Goal: Information Seeking & Learning: Learn about a topic

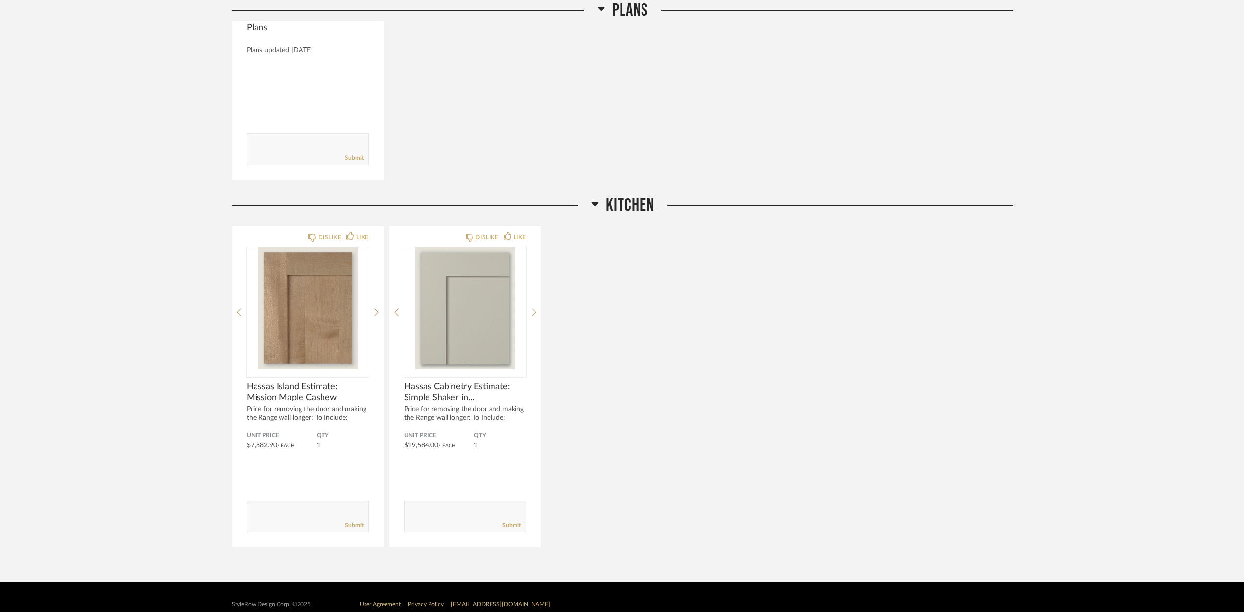
scroll to position [330, 0]
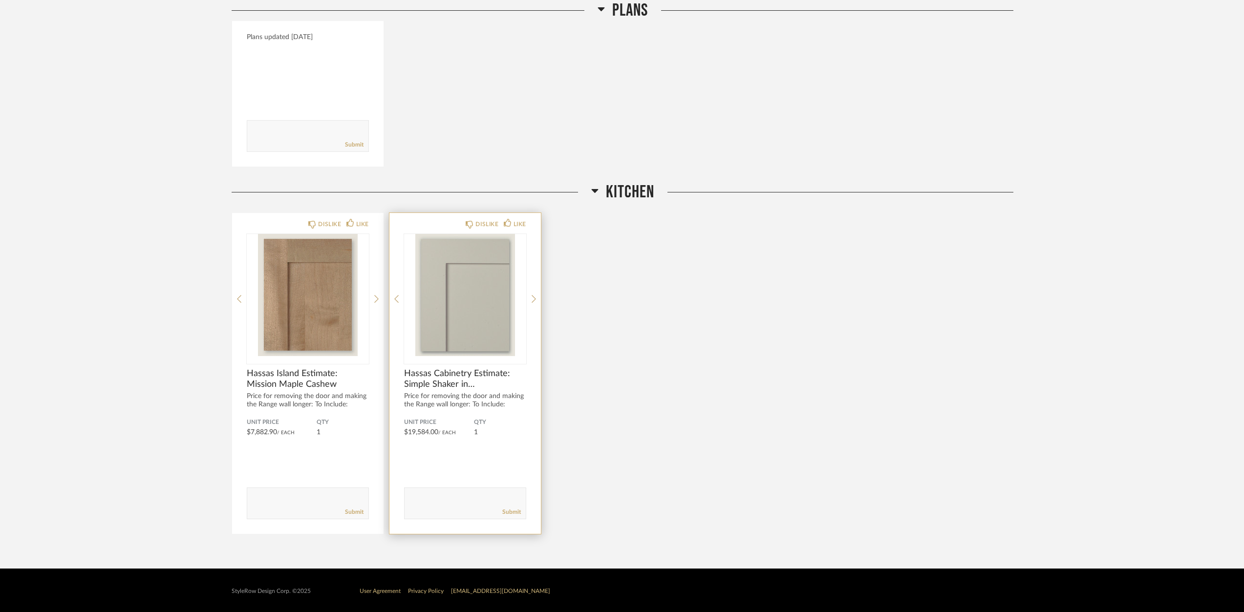
click at [460, 349] on img "0" at bounding box center [465, 295] width 122 height 122
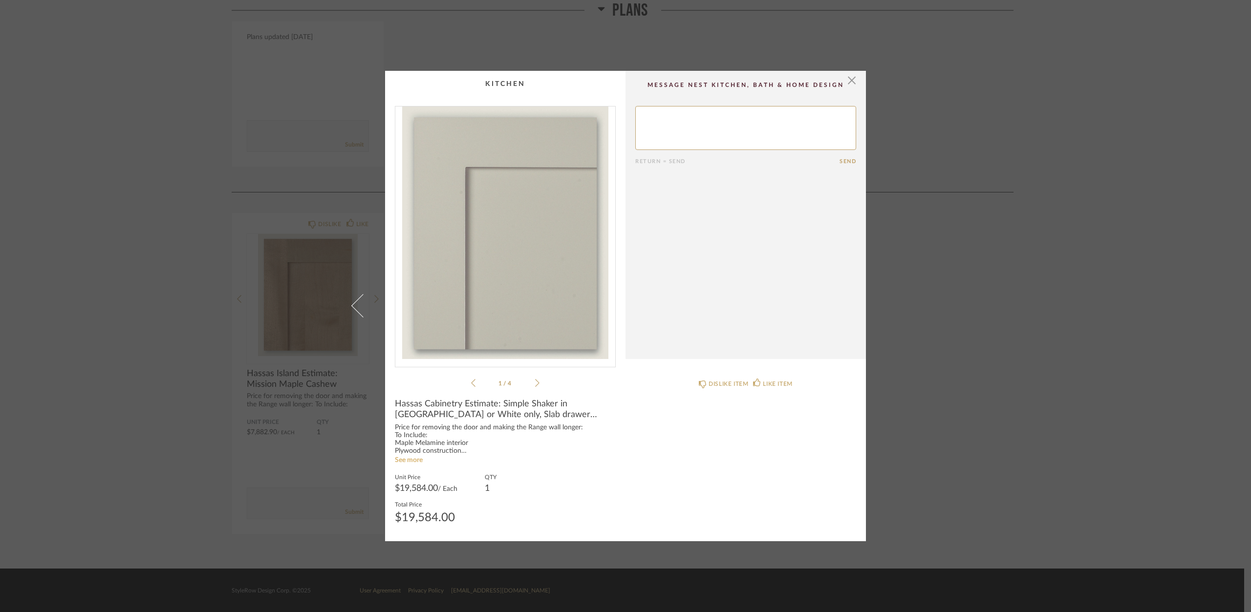
click at [401, 460] on link "See more" at bounding box center [409, 460] width 28 height 7
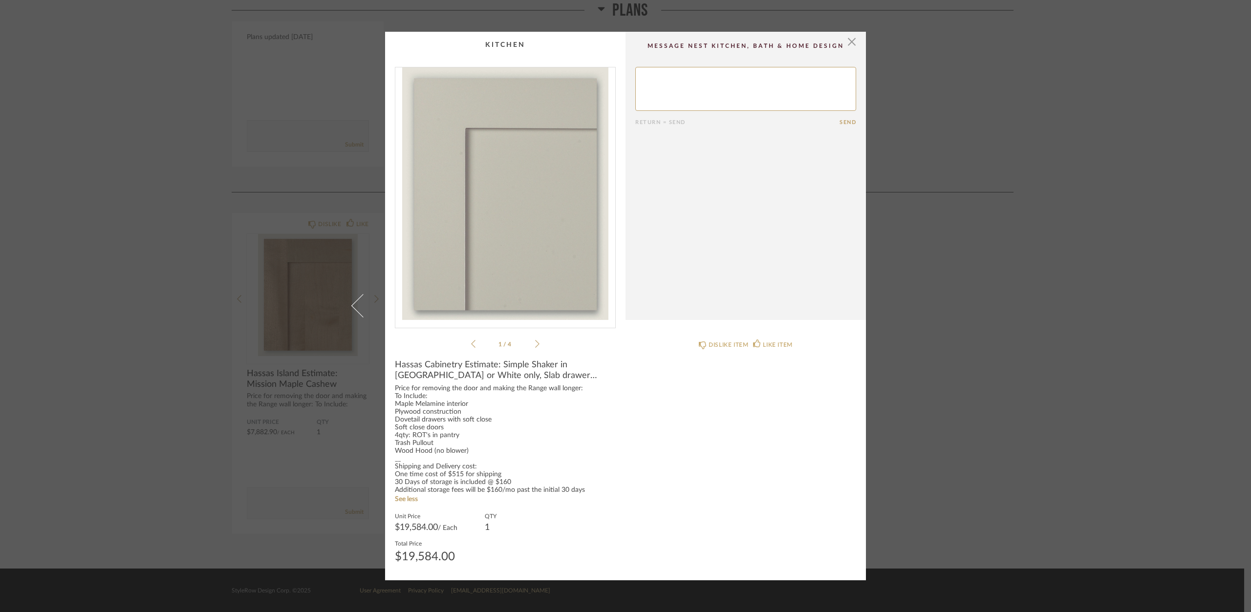
click at [317, 343] on div "× Simple S...ar Sheet.pdf Simple S...ar Sheet.pdf 1 / 4 Return = Send Send Hass…" at bounding box center [625, 306] width 1251 height 612
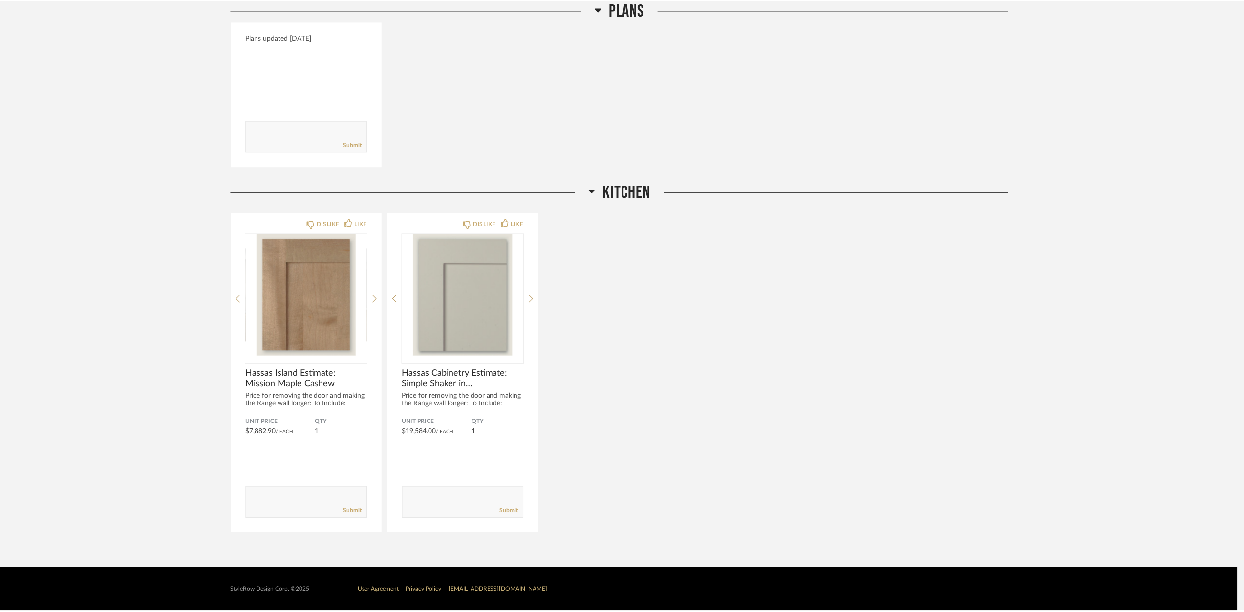
scroll to position [330, 0]
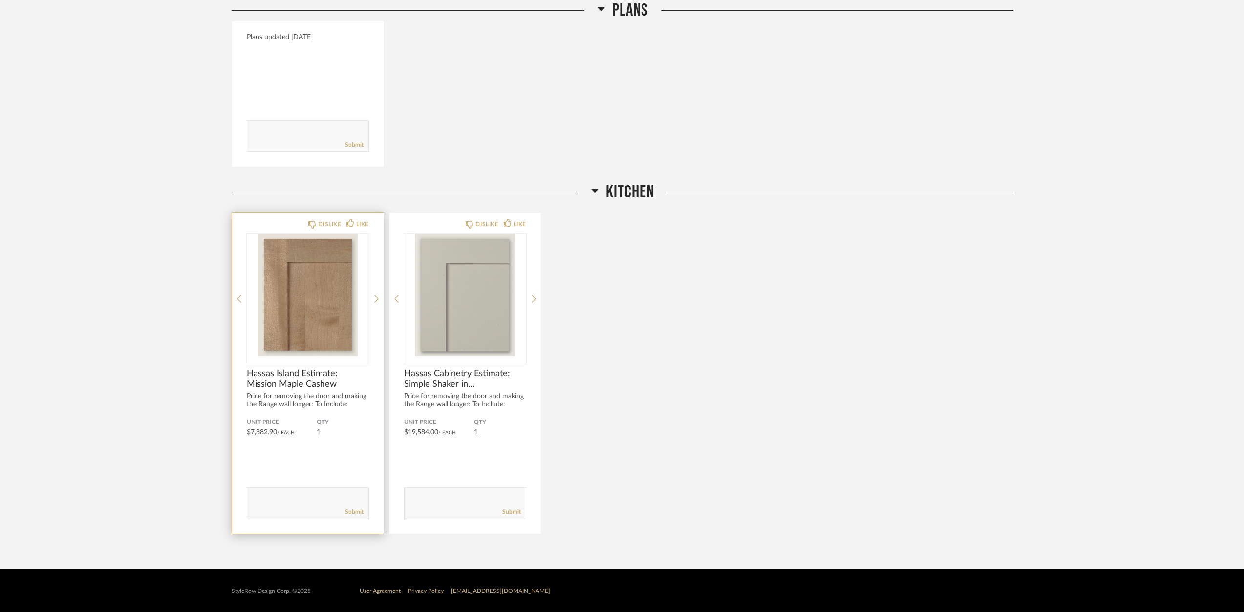
click at [318, 337] on img "0" at bounding box center [308, 295] width 122 height 122
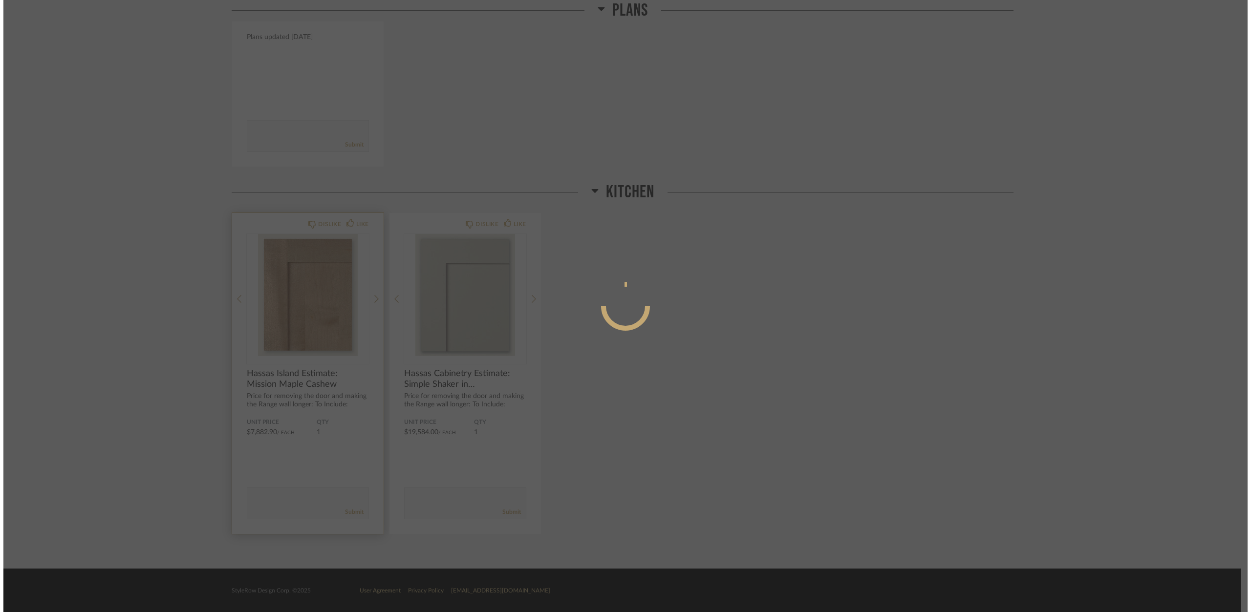
scroll to position [0, 0]
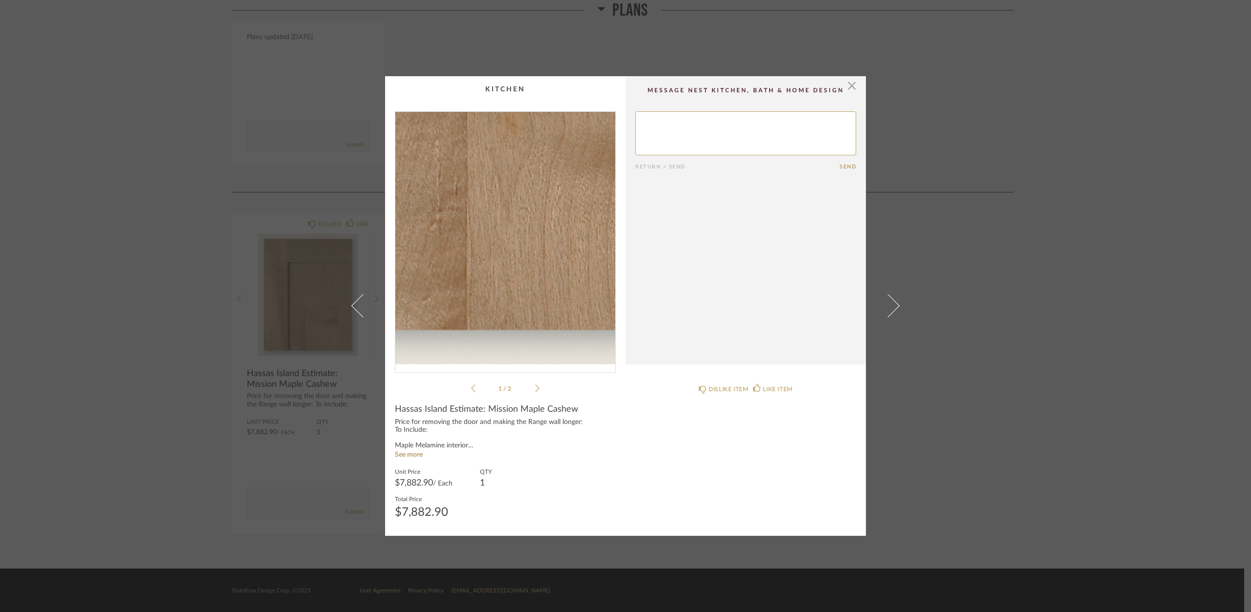
click at [509, 345] on img "0" at bounding box center [505, 238] width 220 height 253
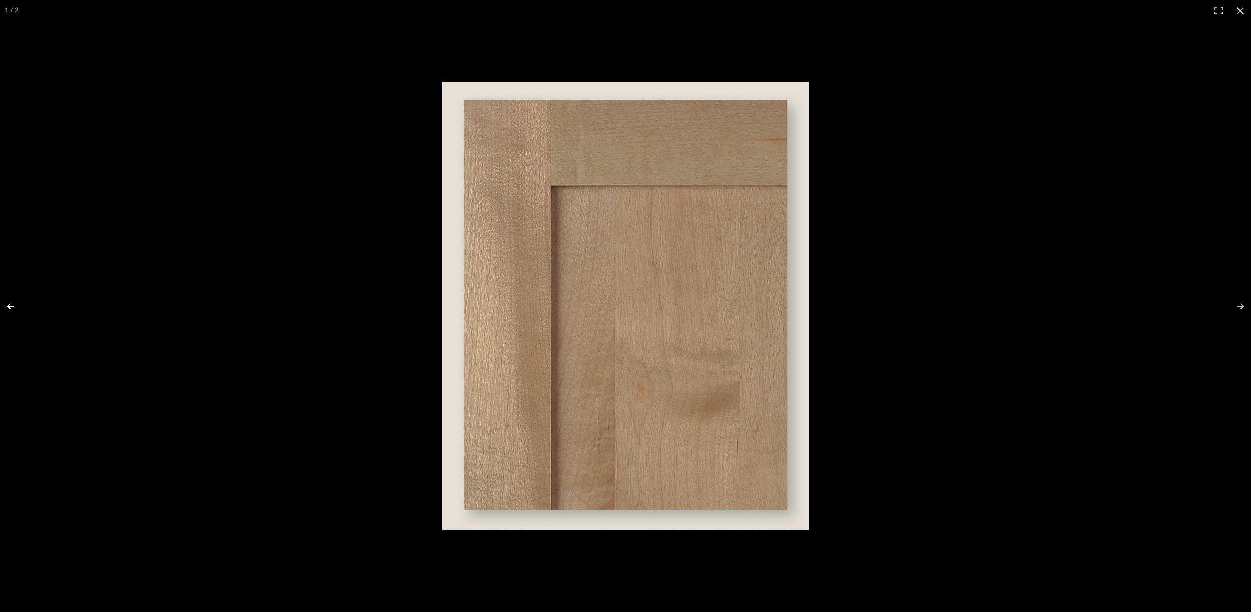
click at [18, 305] on button at bounding box center [17, 306] width 34 height 49
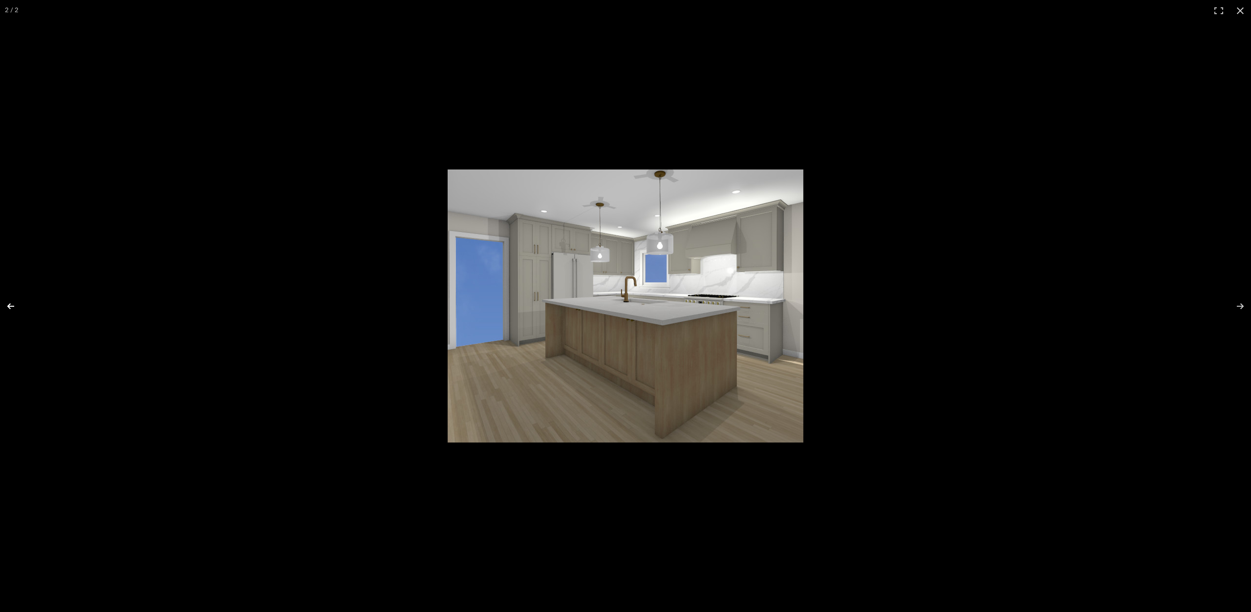
click at [18, 305] on button at bounding box center [17, 306] width 34 height 49
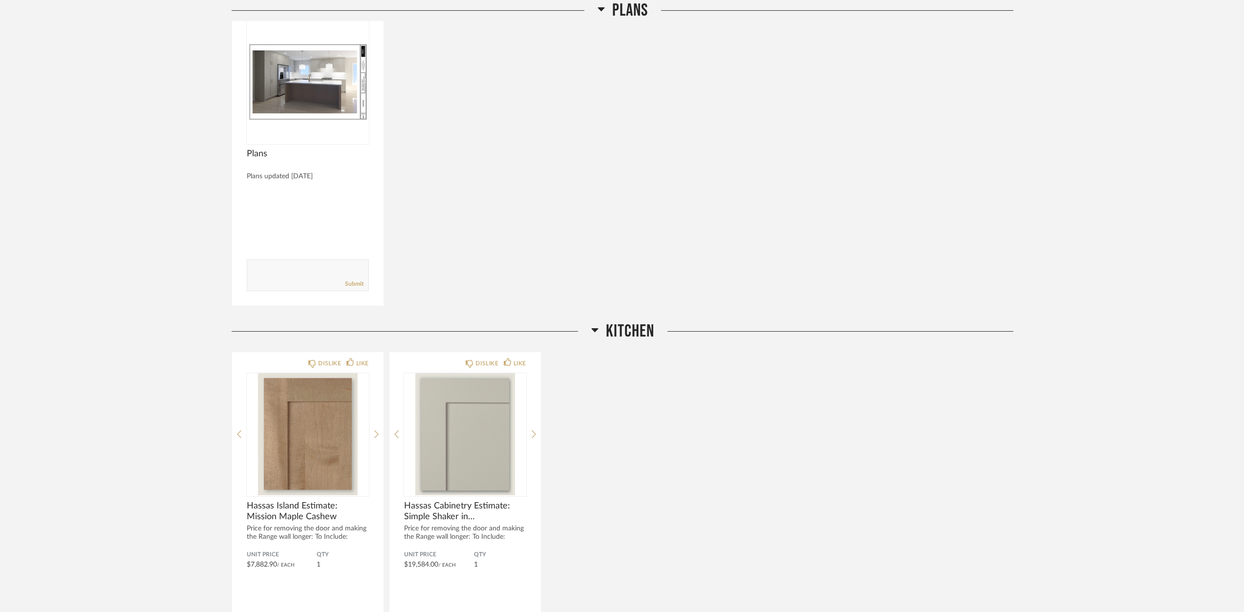
scroll to position [196, 0]
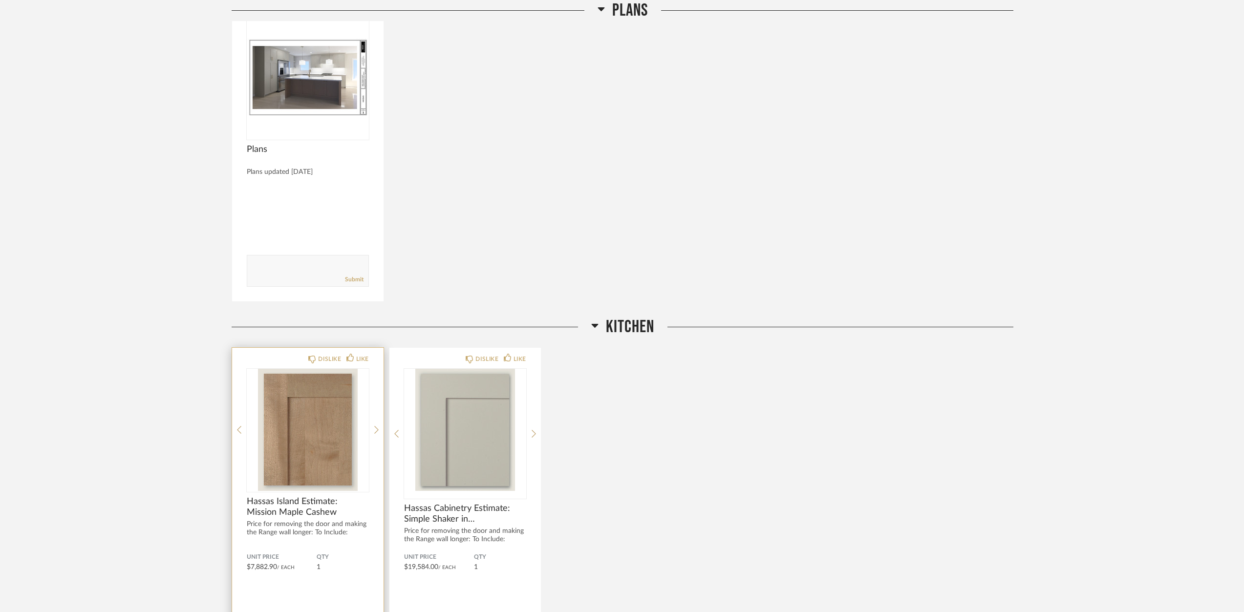
click at [280, 508] on span "Hassas Island Estimate: Mission Maple Cashew" at bounding box center [308, 508] width 122 height 22
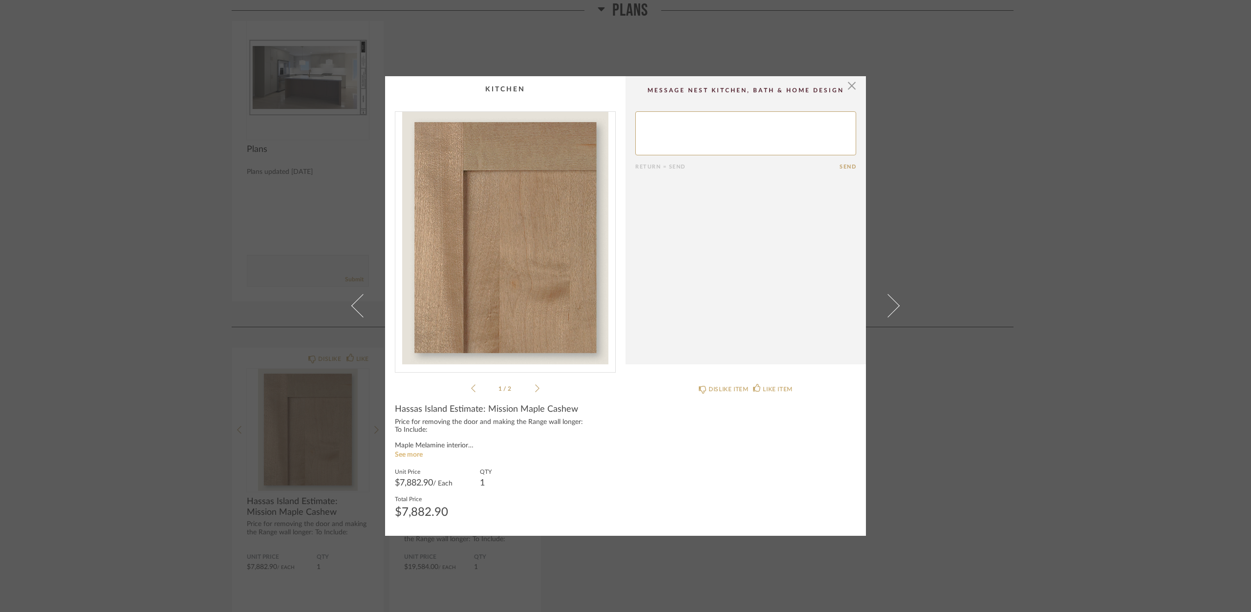
click at [411, 456] on link "See more" at bounding box center [409, 455] width 28 height 7
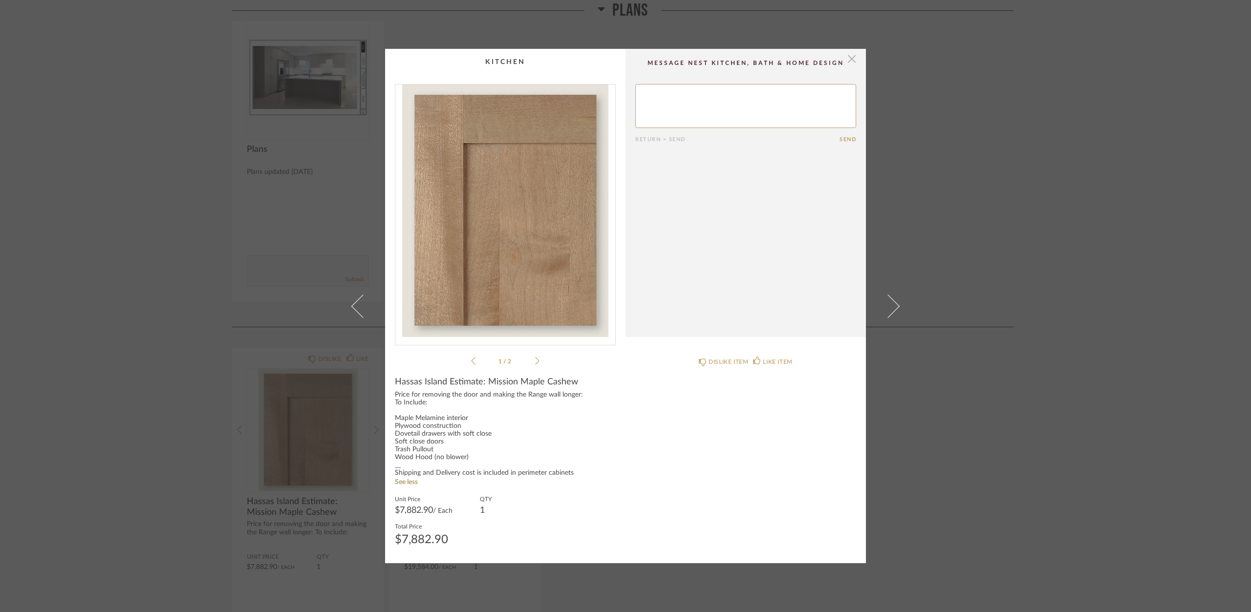
click at [851, 57] on span "button" at bounding box center [852, 59] width 20 height 20
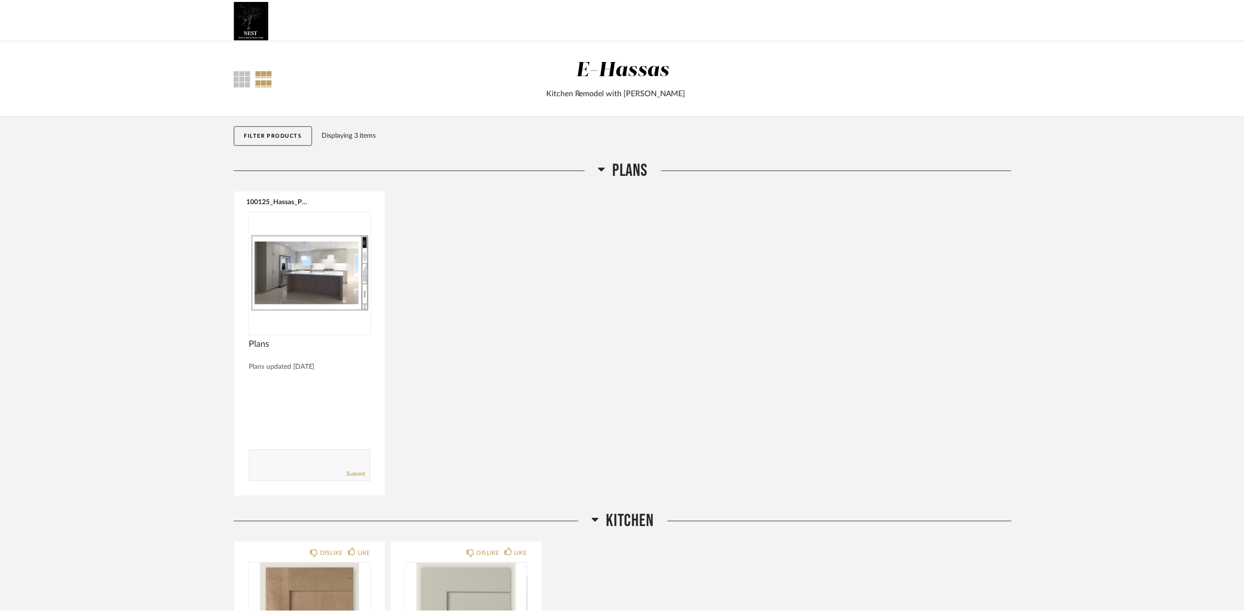
scroll to position [196, 0]
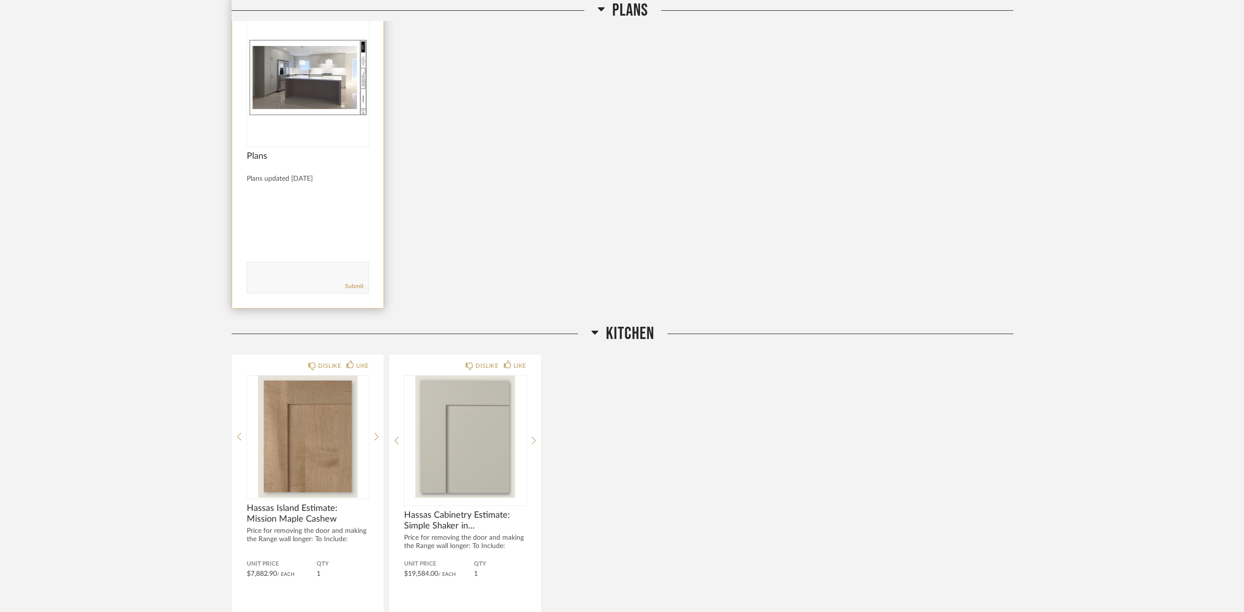
click at [324, 82] on img "0" at bounding box center [308, 78] width 122 height 122
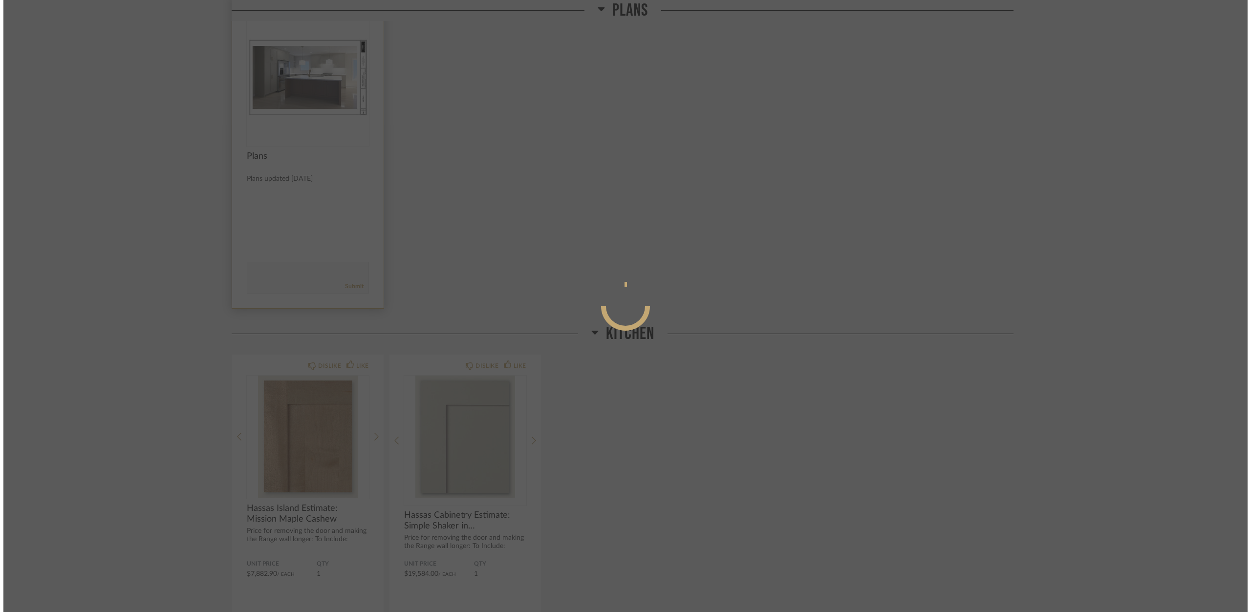
scroll to position [0, 0]
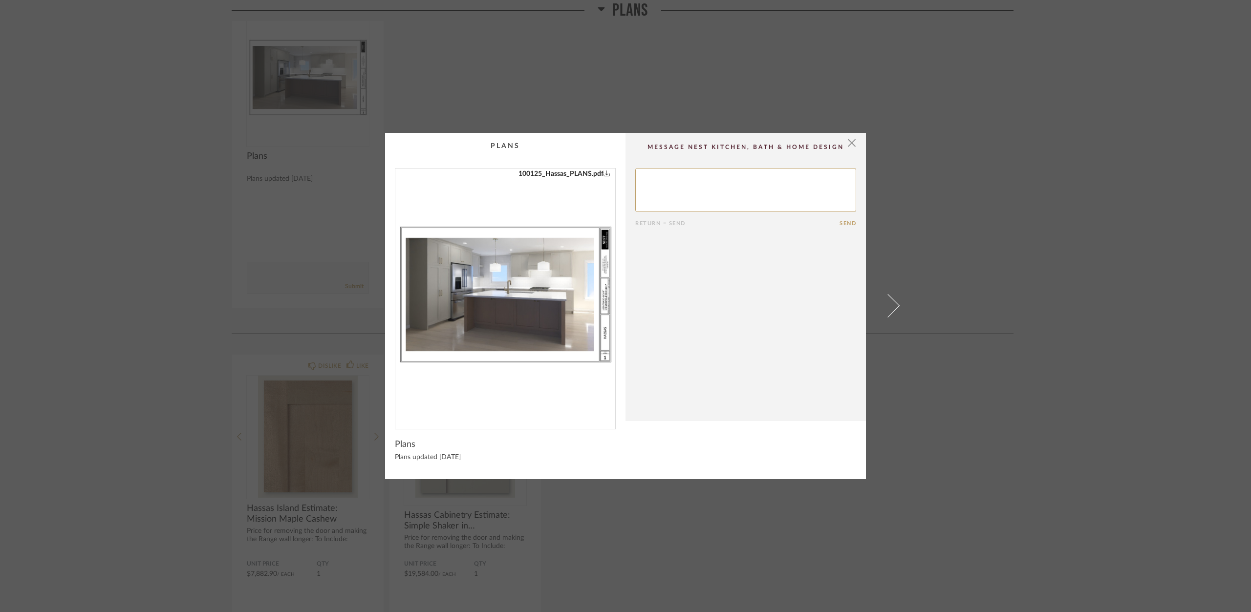
click at [542, 306] on img "0" at bounding box center [505, 295] width 220 height 253
